Goal: Go to known website: Access a specific website the user already knows

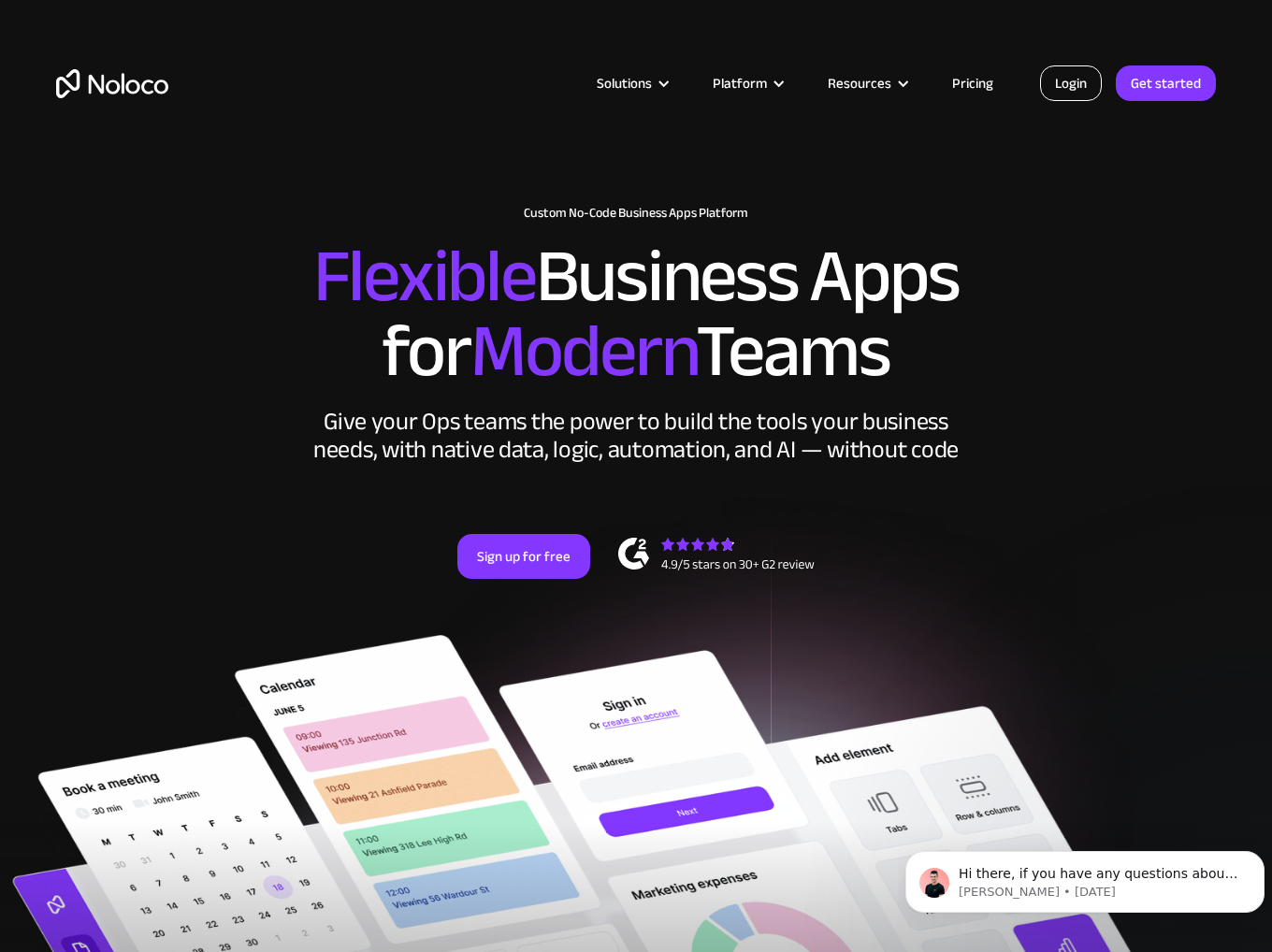
click at [1080, 83] on link "Login" at bounding box center [1070, 83] width 62 height 36
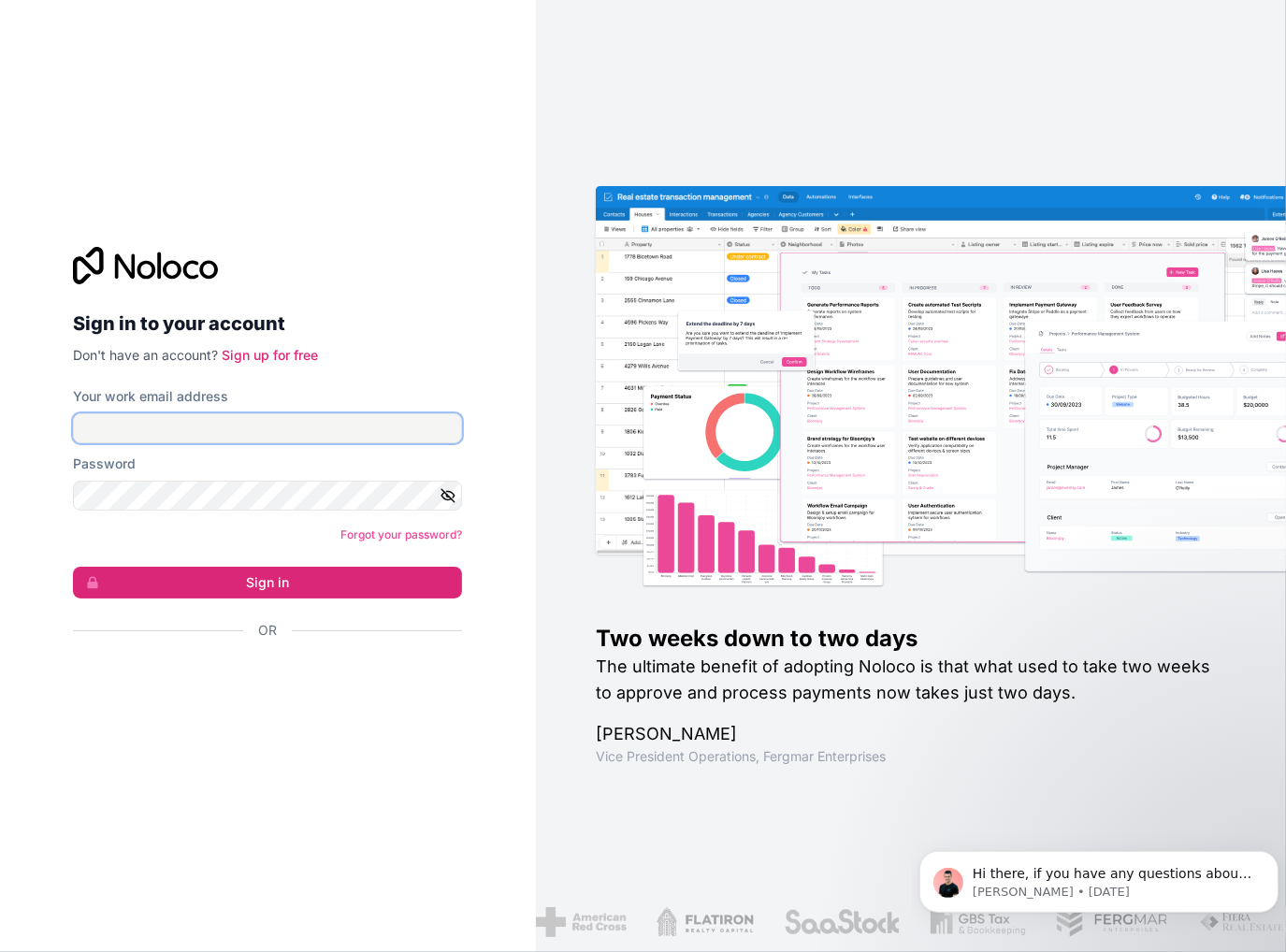
click at [291, 425] on input "Your work email address" at bounding box center [267, 428] width 389 height 30
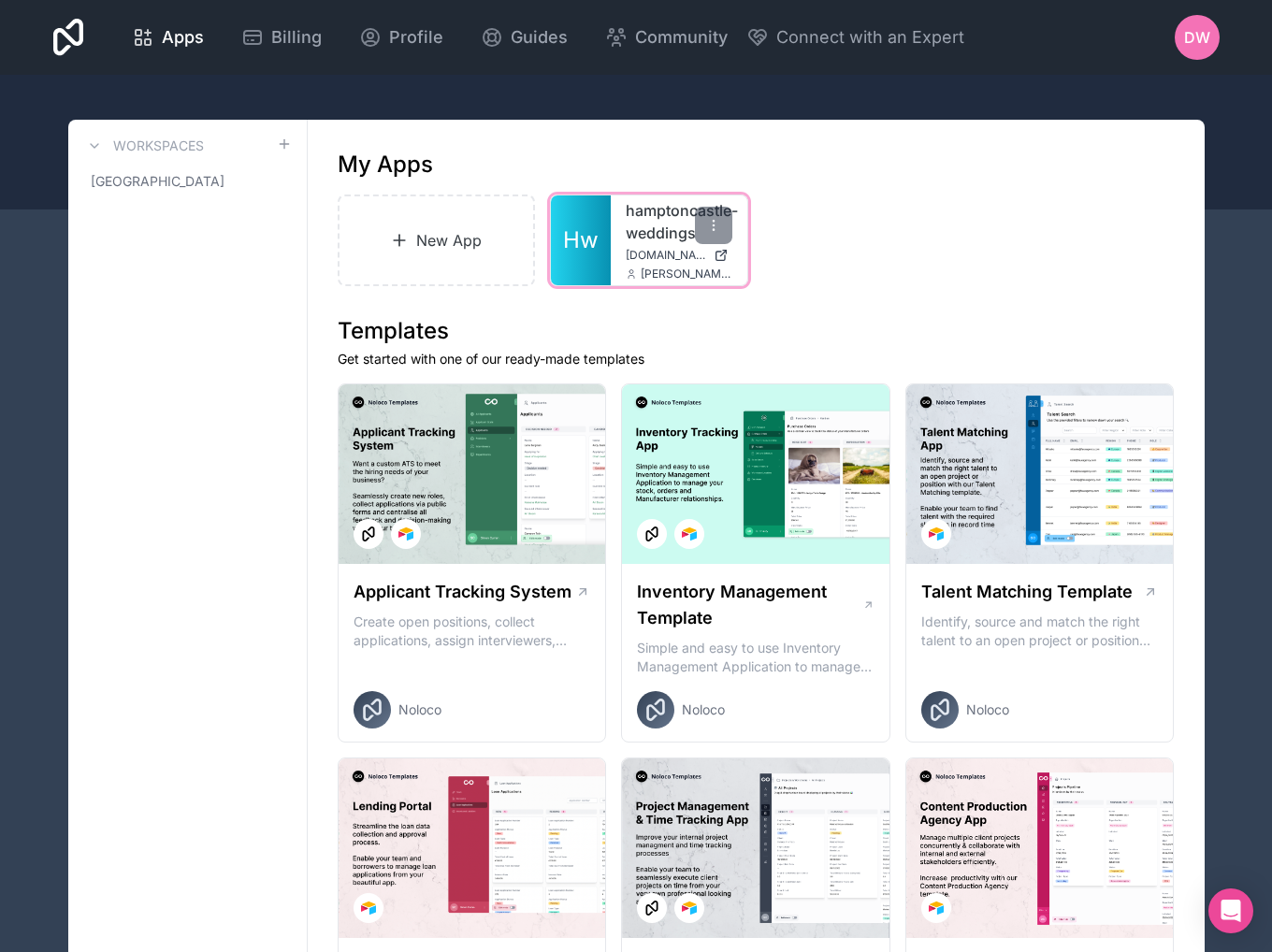
click at [665, 232] on link "hamptoncastle-weddings" at bounding box center [679, 222] width 107 height 45
